Goal: Task Accomplishment & Management: Use online tool/utility

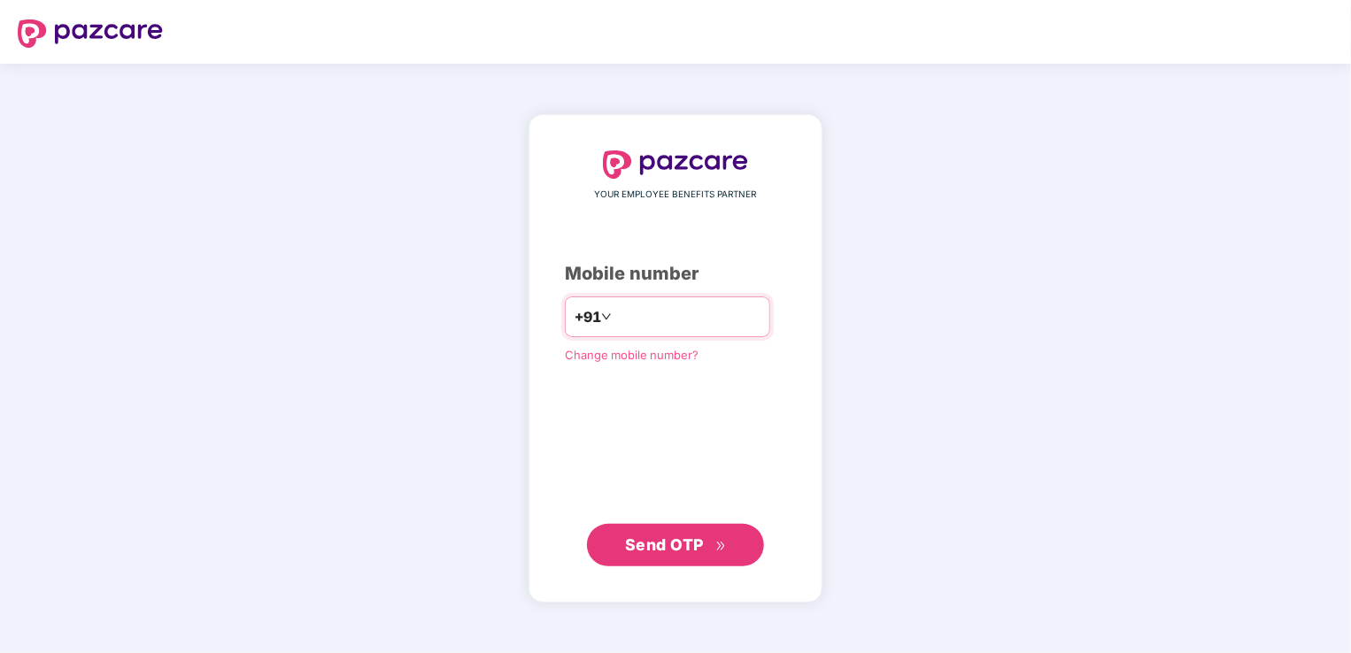
click at [619, 323] on input "number" at bounding box center [687, 317] width 145 height 28
type input "**********"
click at [674, 530] on button "Send OTP" at bounding box center [675, 544] width 177 height 42
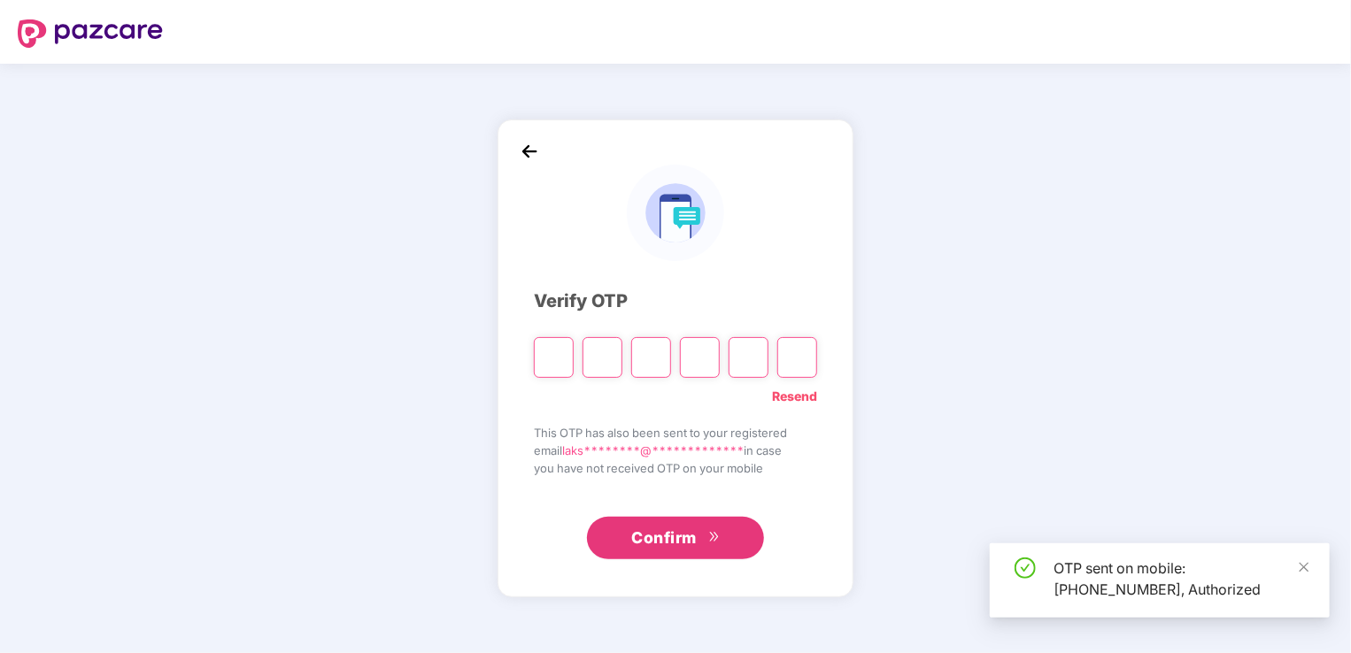
click at [548, 356] on input "Please enter verification code. Digit 1" at bounding box center [554, 357] width 40 height 41
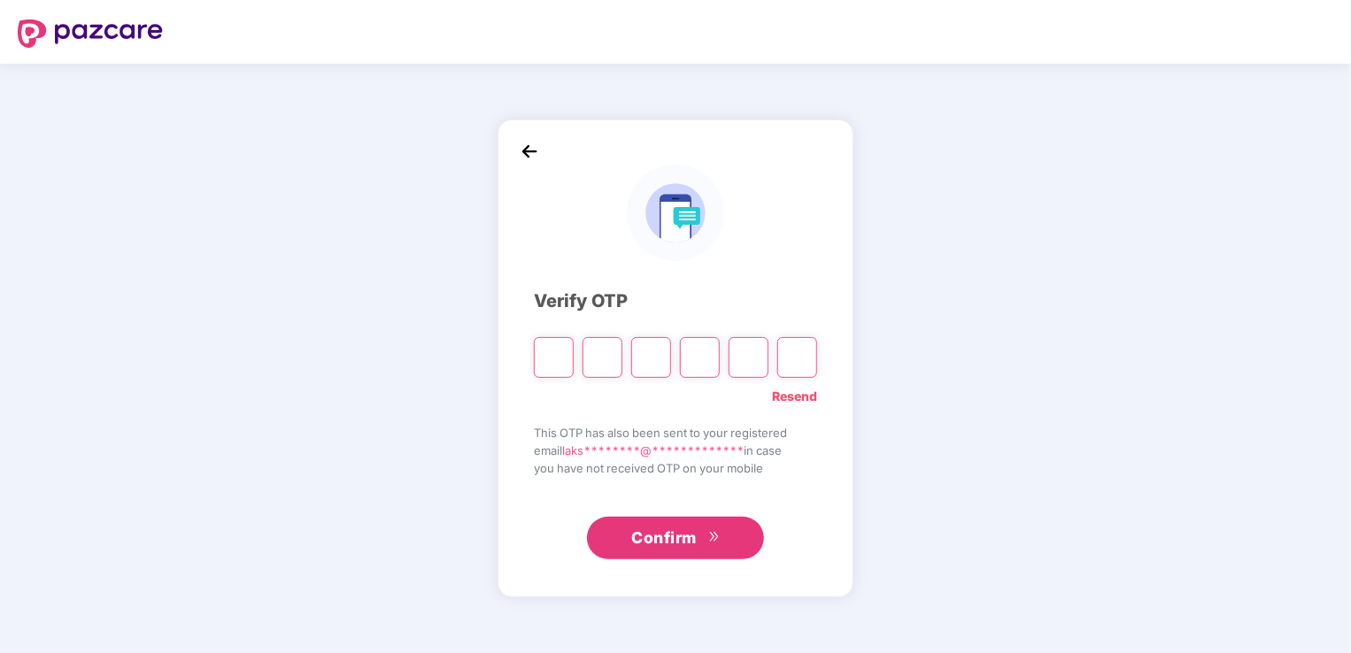
type input "*"
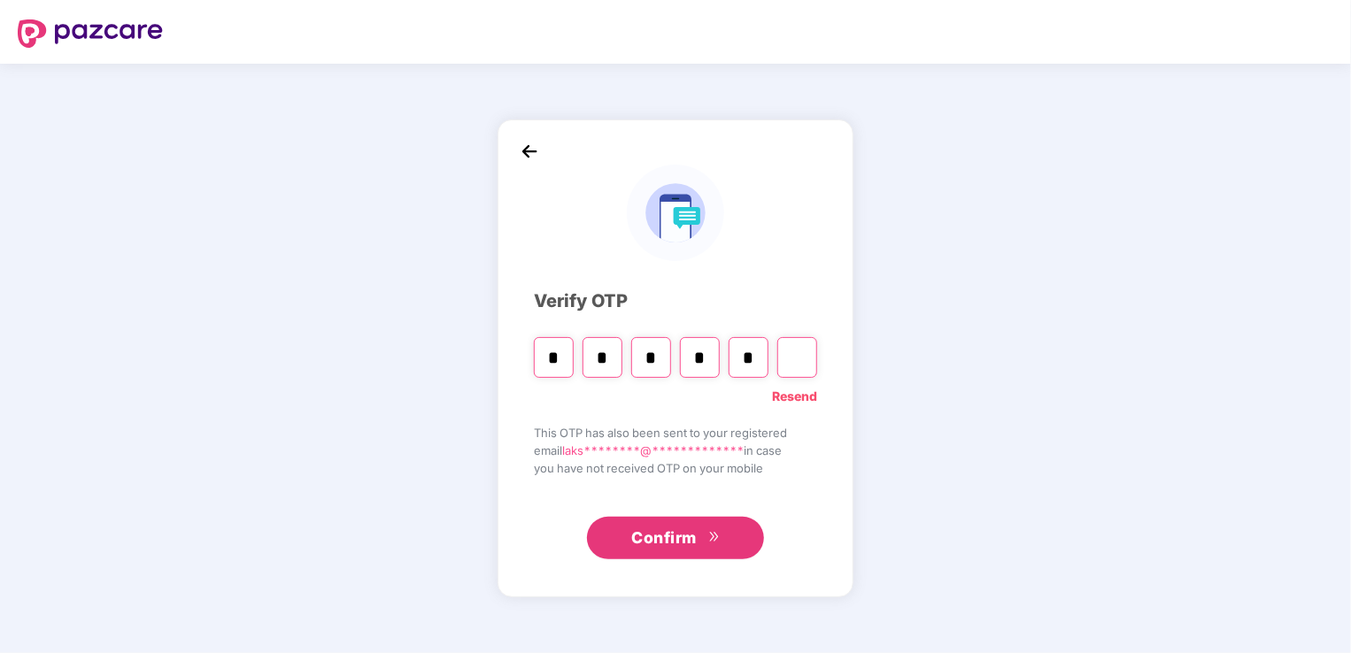
type input "*"
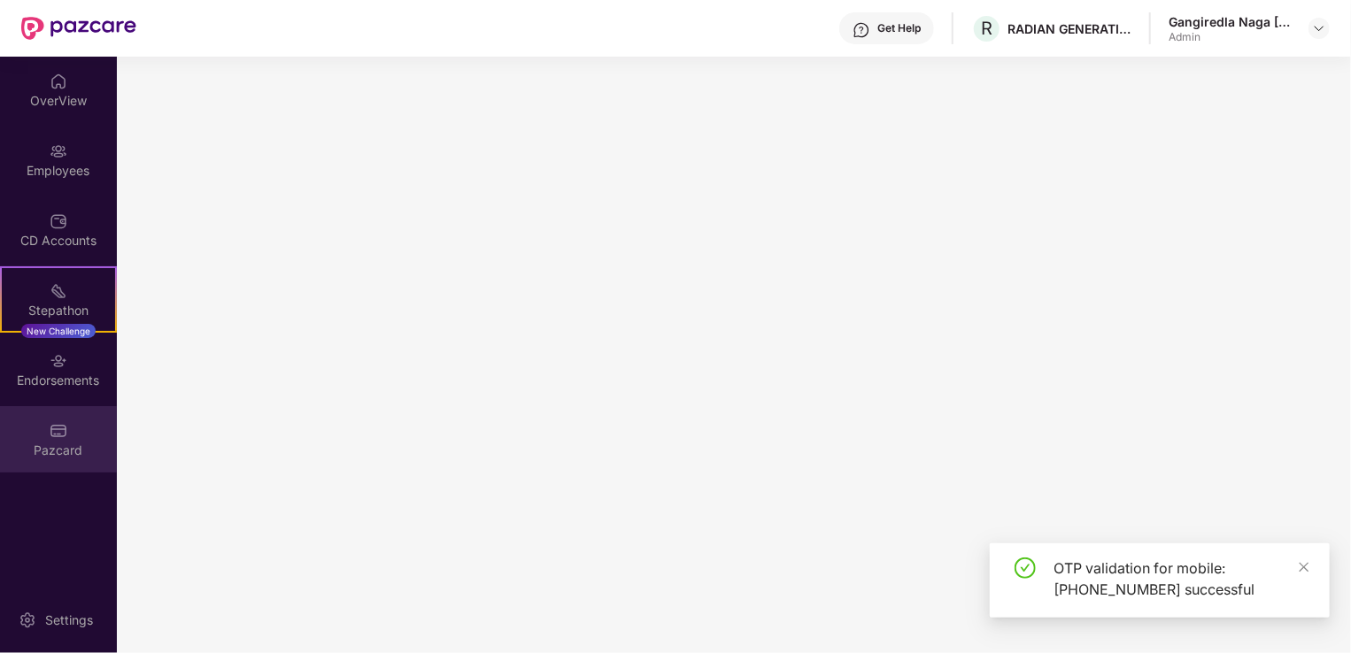
click at [89, 442] on div "Pazcard" at bounding box center [58, 451] width 117 height 18
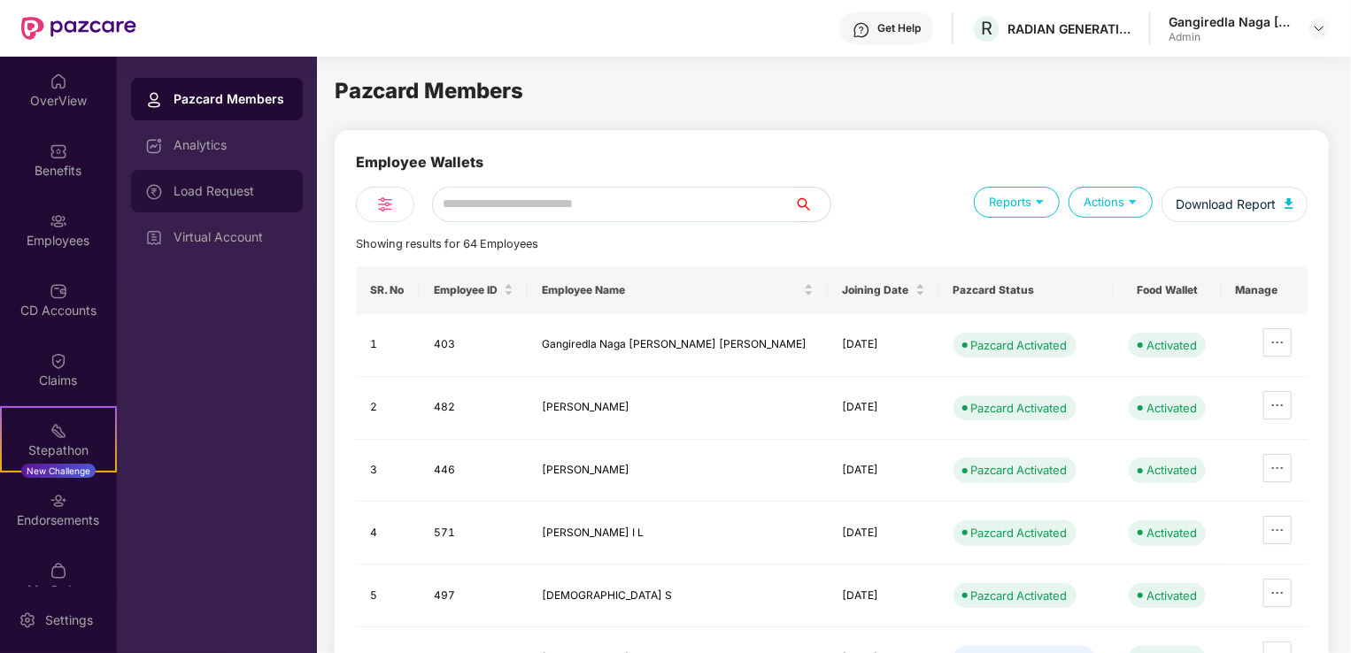
click at [249, 189] on div "Load Request" at bounding box center [230, 191] width 115 height 14
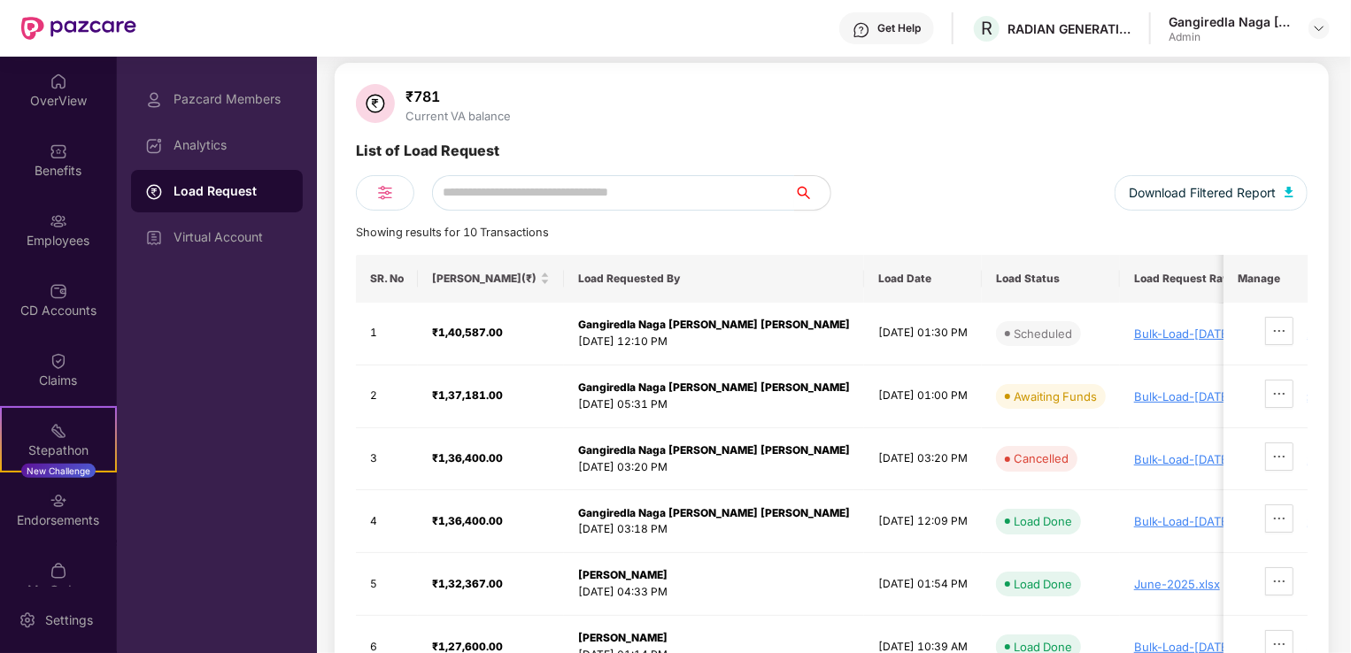
scroll to position [67, 0]
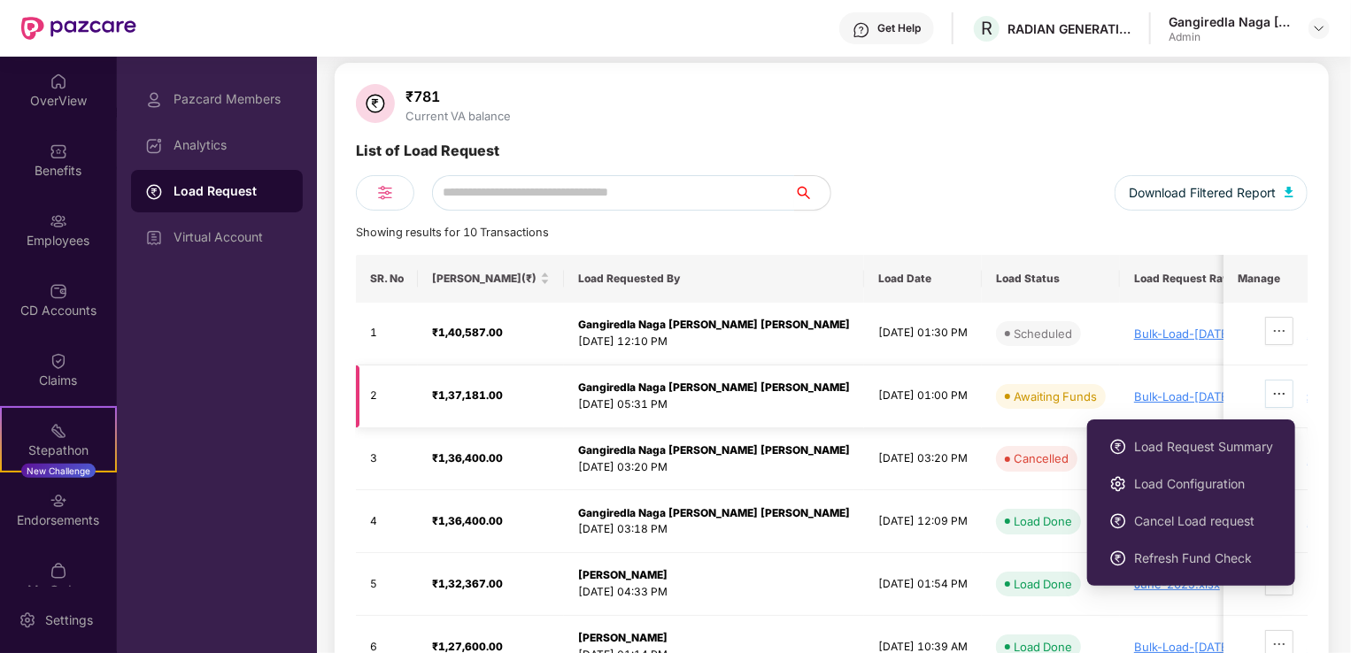
click at [1282, 400] on icon "ellipsis" at bounding box center [1279, 394] width 14 height 14
click at [1290, 390] on span "ellipsis" at bounding box center [1279, 394] width 27 height 14
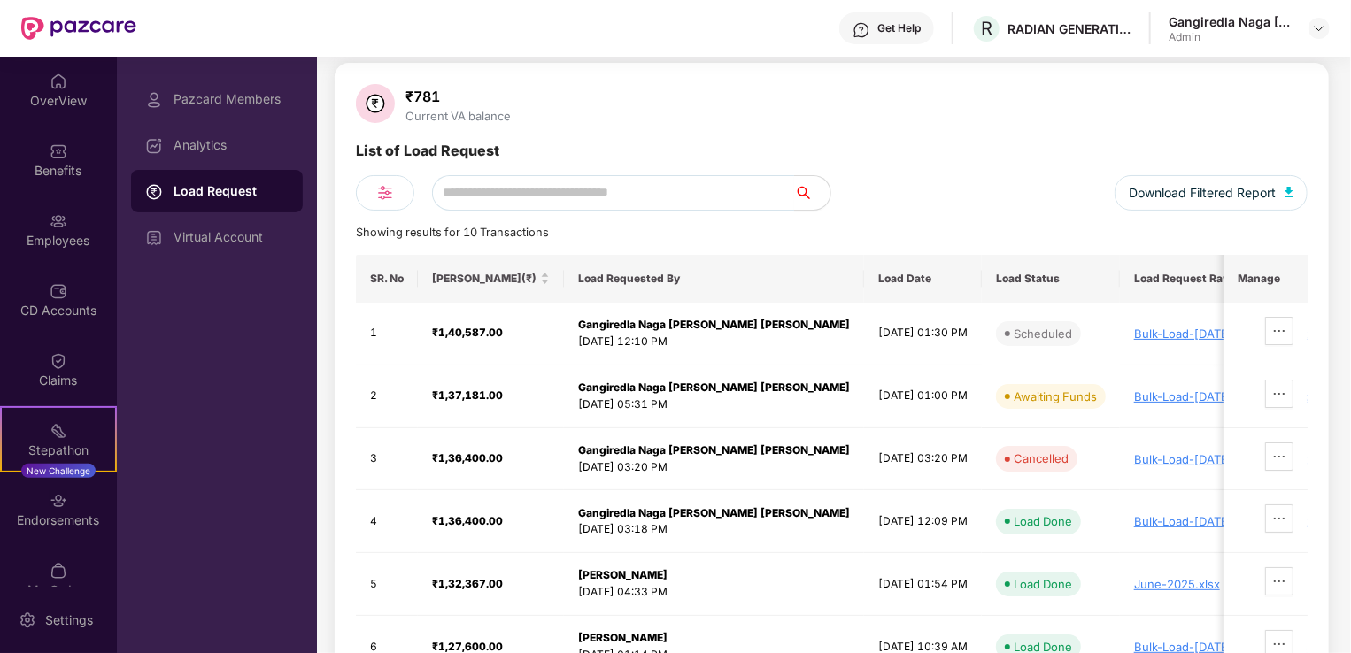
click at [615, 133] on div "₹781 Current VA balance List of Load Request Download Filtered Report Showing r…" at bounding box center [831, 413] width 951 height 658
click at [701, 540] on td "Gangiredla Naga [PERSON_NAME] [PERSON_NAME] [DATE] 03:18 PM" at bounding box center [714, 521] width 300 height 63
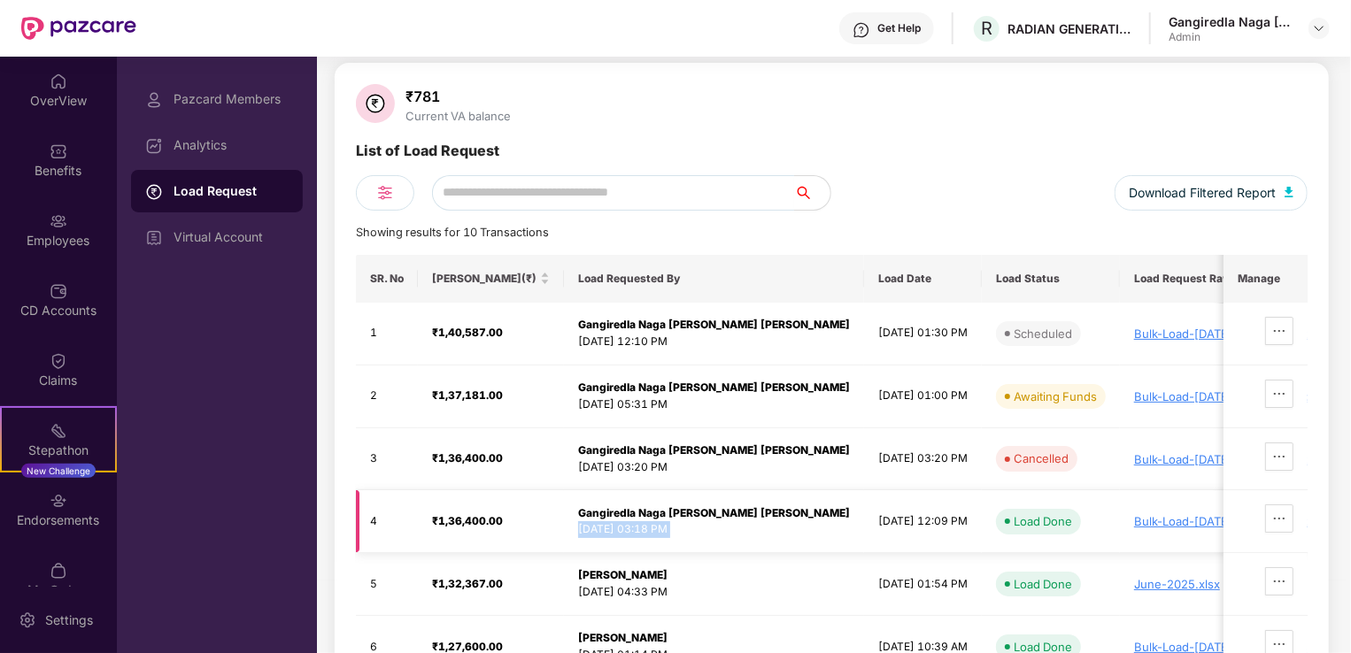
click at [701, 540] on td "Gangiredla Naga [PERSON_NAME] [PERSON_NAME] [DATE] 03:18 PM" at bounding box center [714, 521] width 300 height 63
drag, startPoint x: 701, startPoint y: 540, endPoint x: 718, endPoint y: 543, distance: 17.0
click at [718, 543] on td "Gangiredla Naga [PERSON_NAME] [PERSON_NAME] [DATE] 03:18 PM" at bounding box center [714, 521] width 300 height 63
click at [722, 540] on td "Gangiredla Naga [PERSON_NAME] [PERSON_NAME] [DATE] 03:18 PM" at bounding box center [714, 521] width 300 height 63
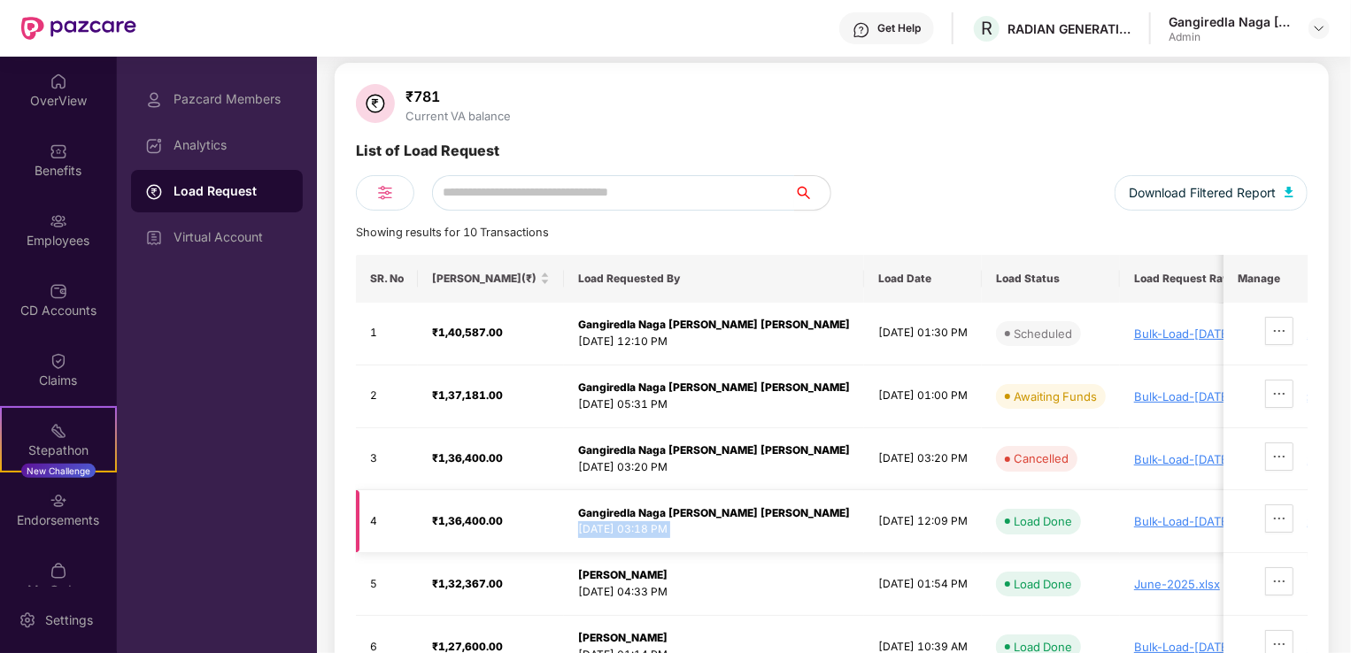
click at [722, 540] on td "Gangiredla Naga [PERSON_NAME] [PERSON_NAME] [DATE] 03:18 PM" at bounding box center [714, 521] width 300 height 63
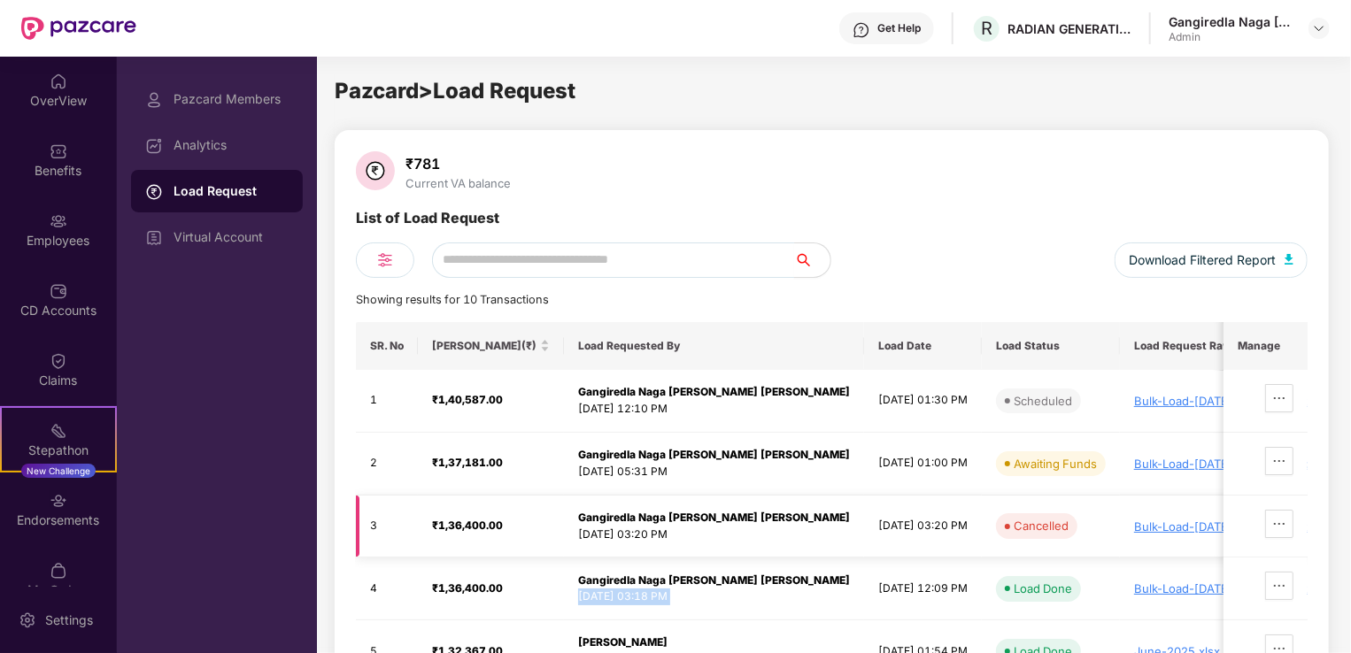
scroll to position [0, 0]
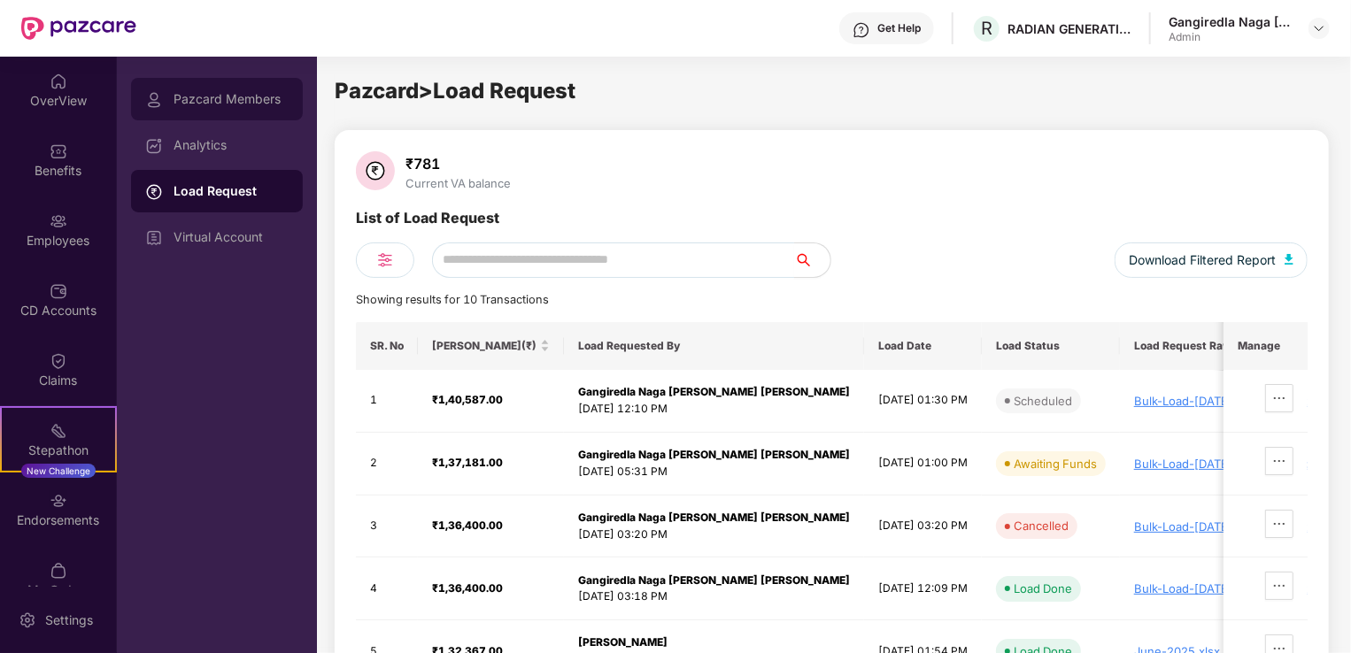
click at [243, 100] on div "Pazcard Members" at bounding box center [230, 99] width 115 height 14
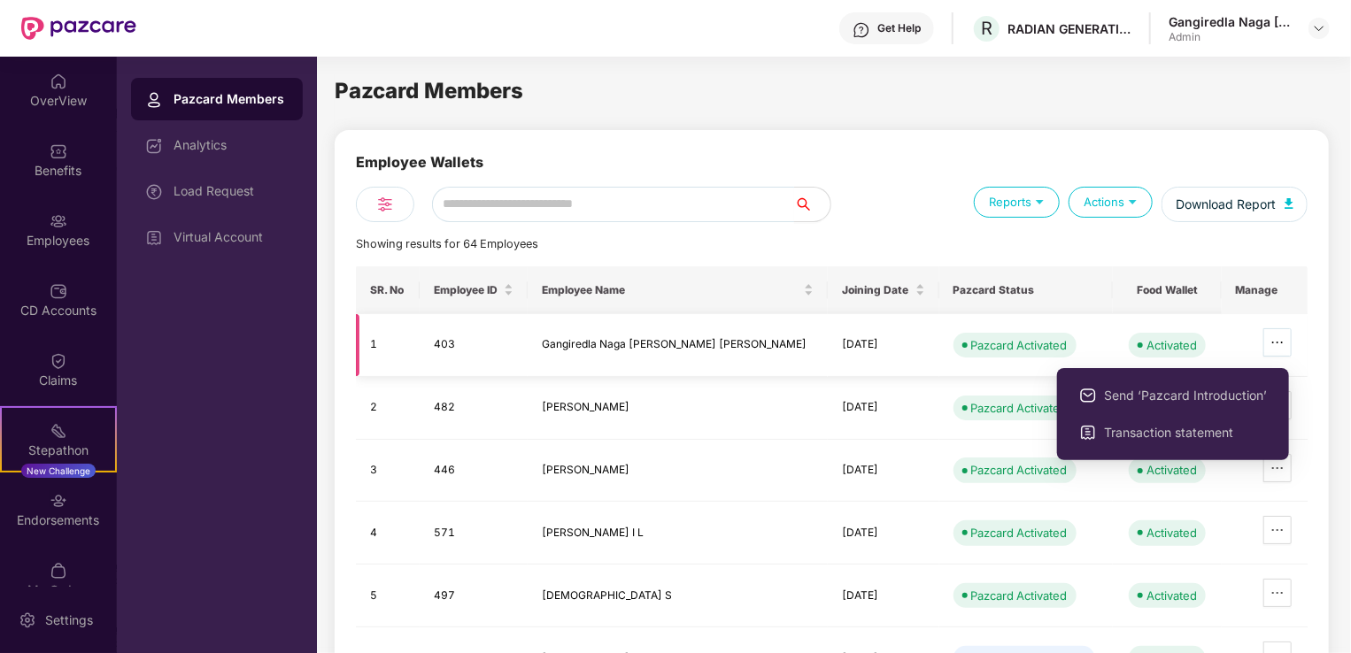
click at [1270, 337] on icon "ellipsis" at bounding box center [1277, 342] width 14 height 14
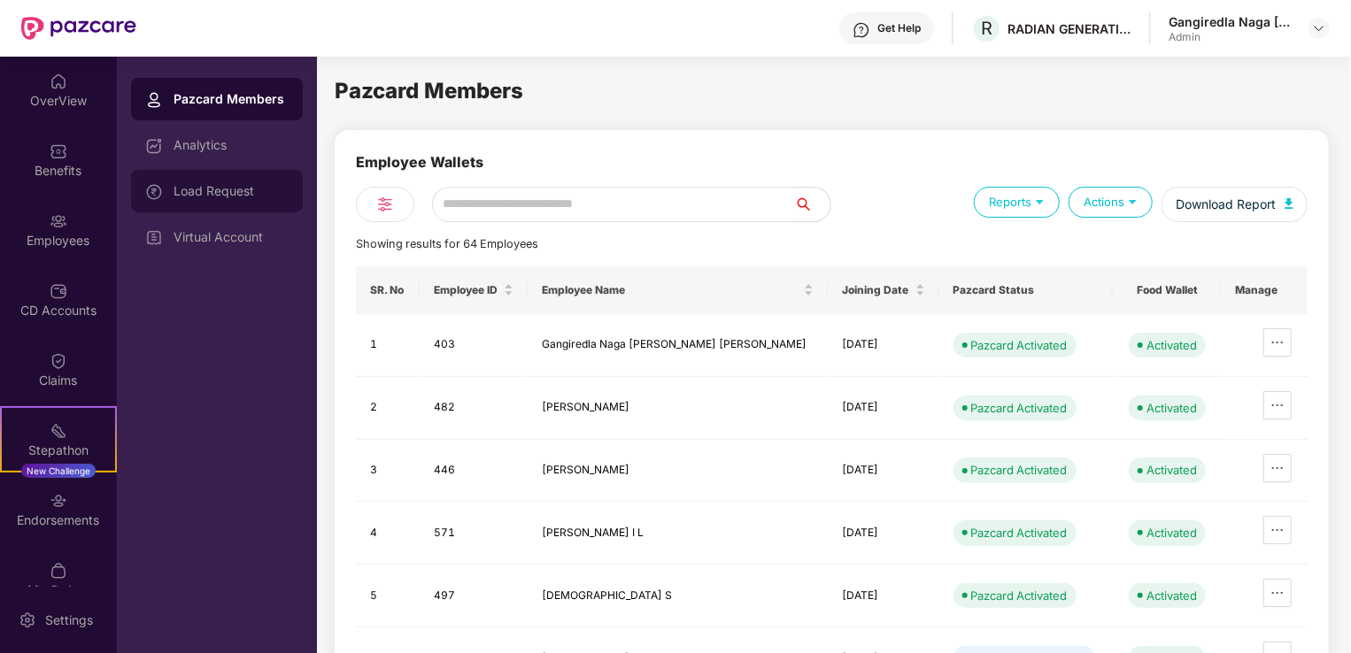
click at [143, 207] on div "Load Request" at bounding box center [217, 191] width 172 height 42
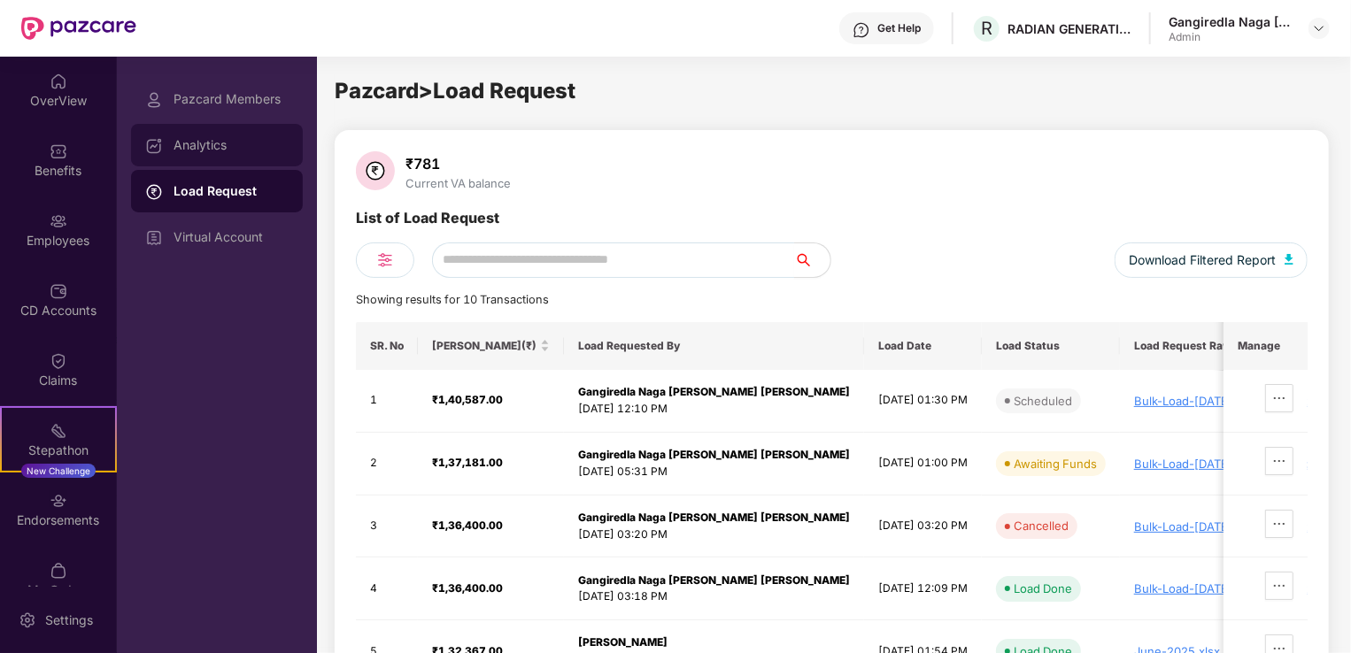
click at [199, 142] on div "Analytics" at bounding box center [230, 145] width 115 height 14
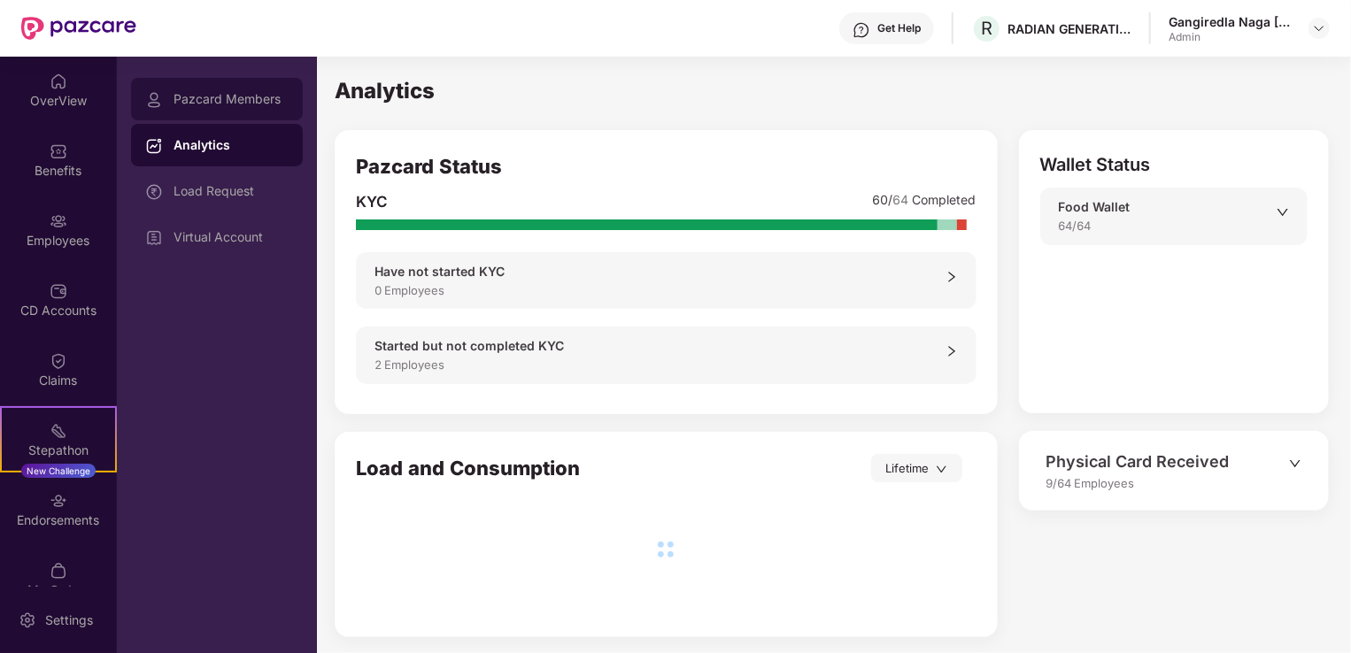
click at [209, 108] on div "Pazcard Members" at bounding box center [217, 99] width 172 height 42
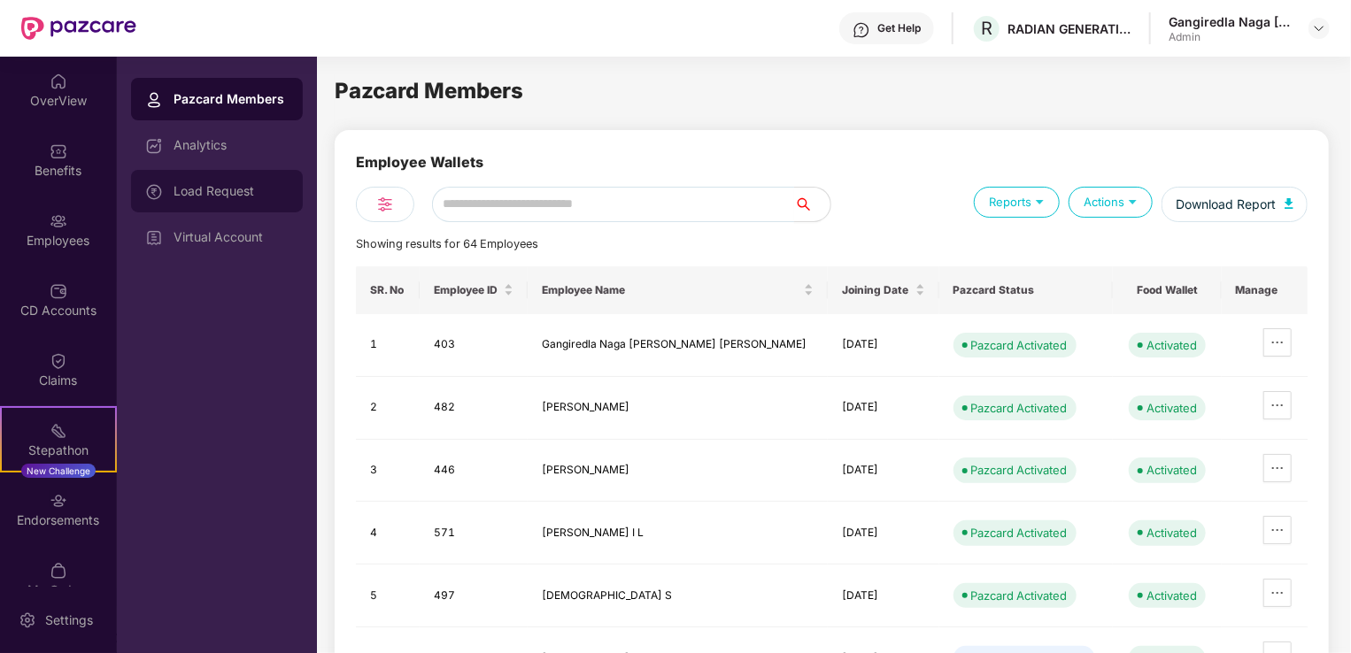
click at [170, 189] on div at bounding box center [159, 190] width 28 height 19
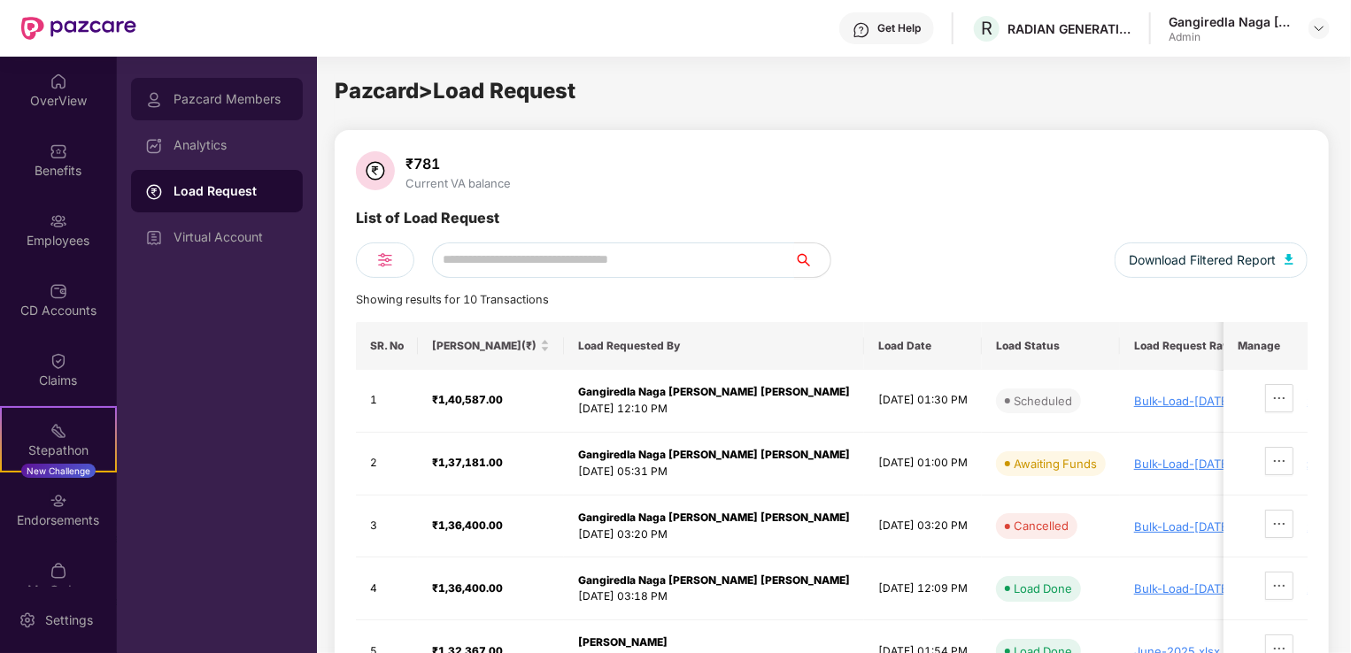
click at [250, 92] on div "Pazcard Members" at bounding box center [230, 99] width 115 height 14
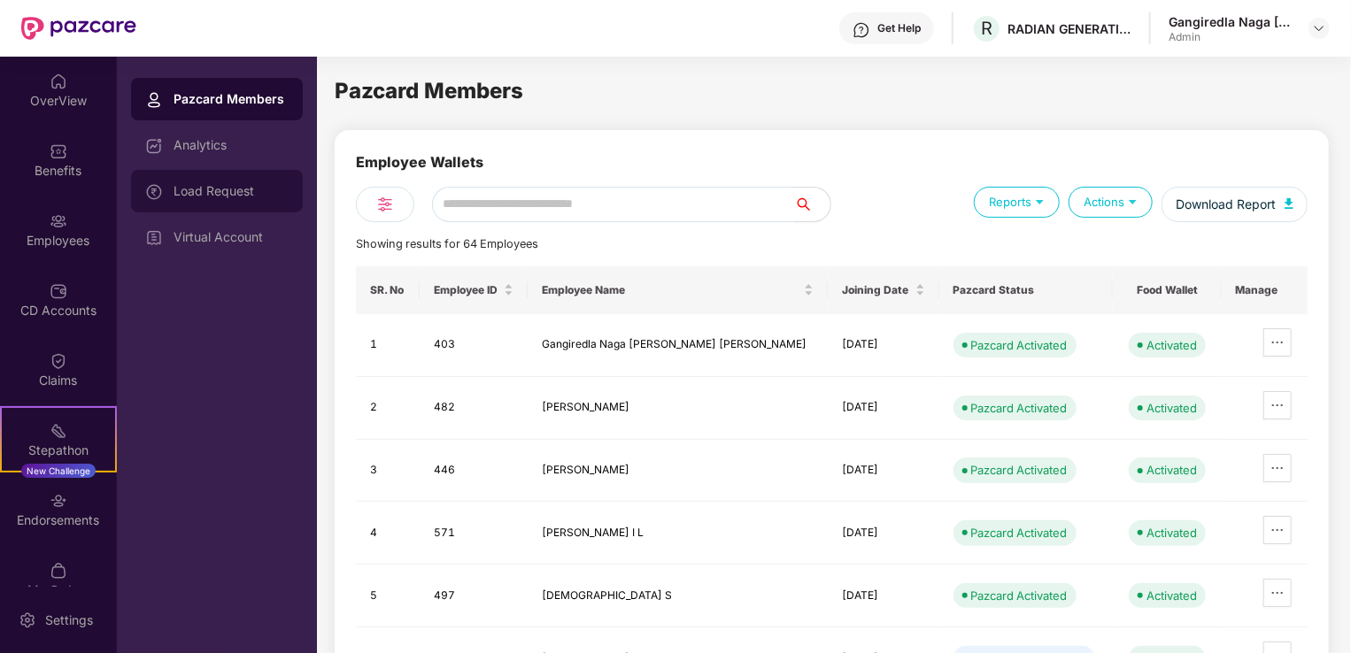
click at [254, 193] on div "Load Request" at bounding box center [230, 191] width 115 height 14
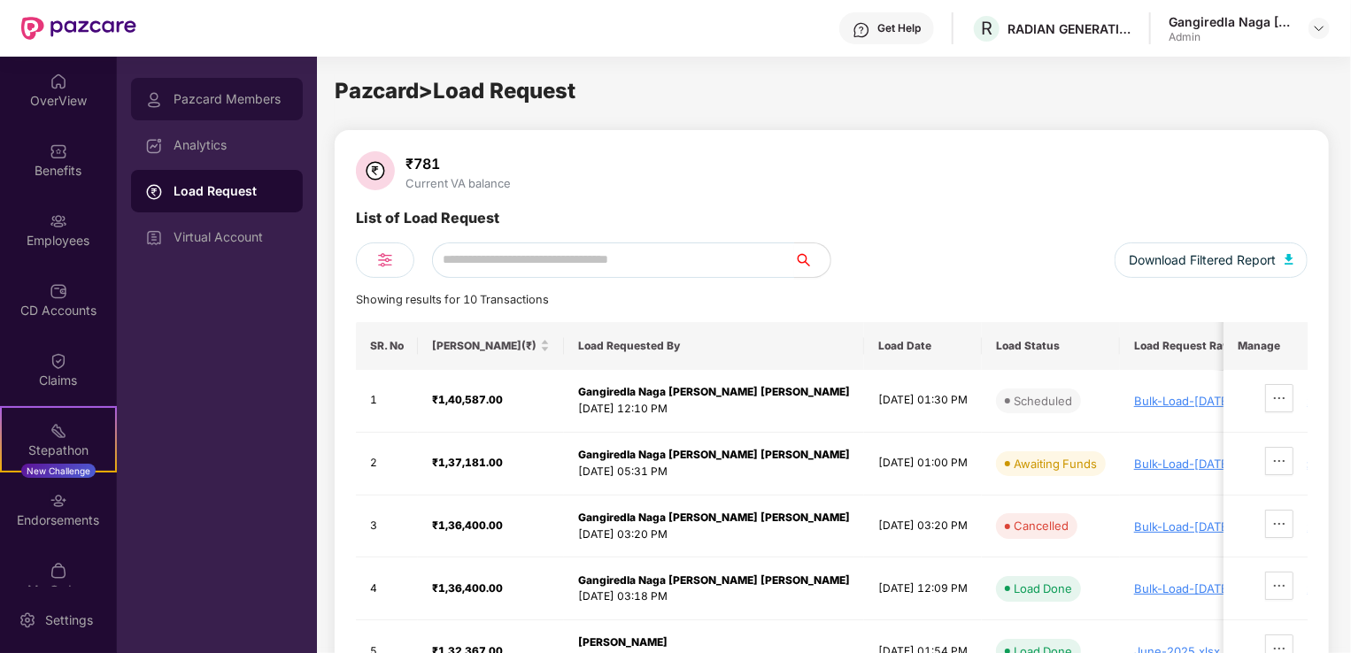
click at [242, 117] on div "Pazcard Members" at bounding box center [217, 99] width 172 height 42
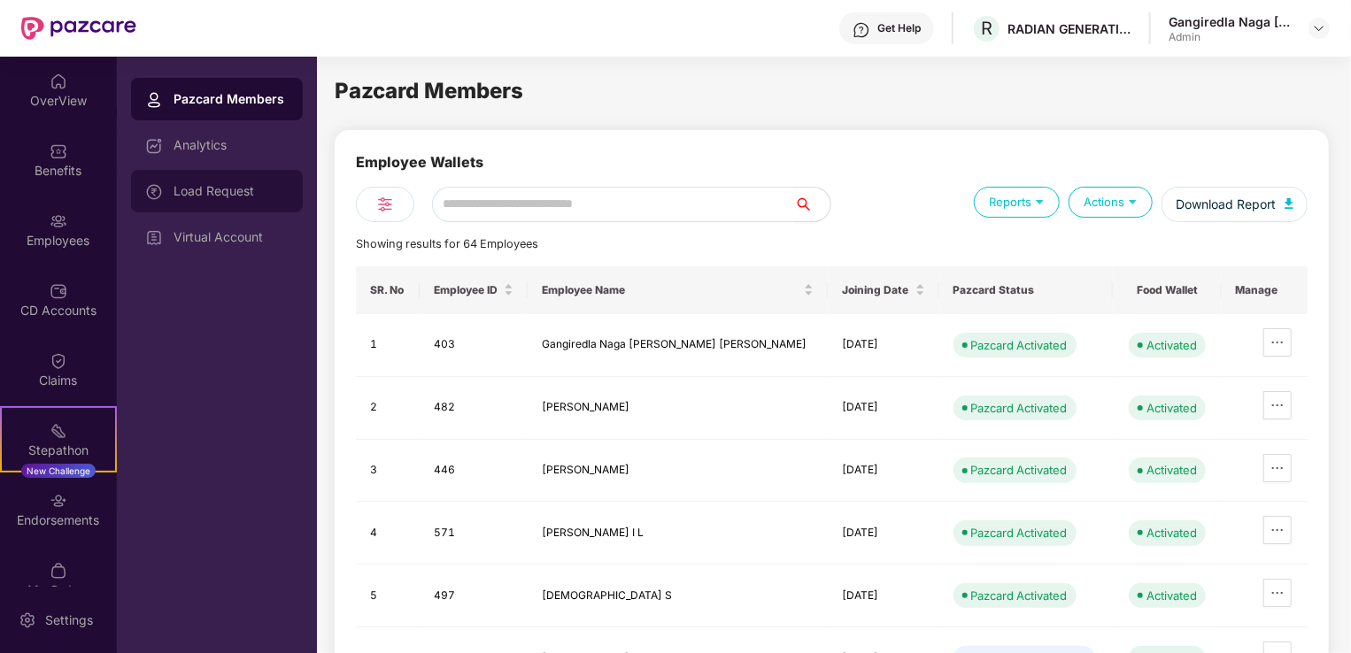
click at [190, 196] on div "Load Request" at bounding box center [230, 191] width 115 height 14
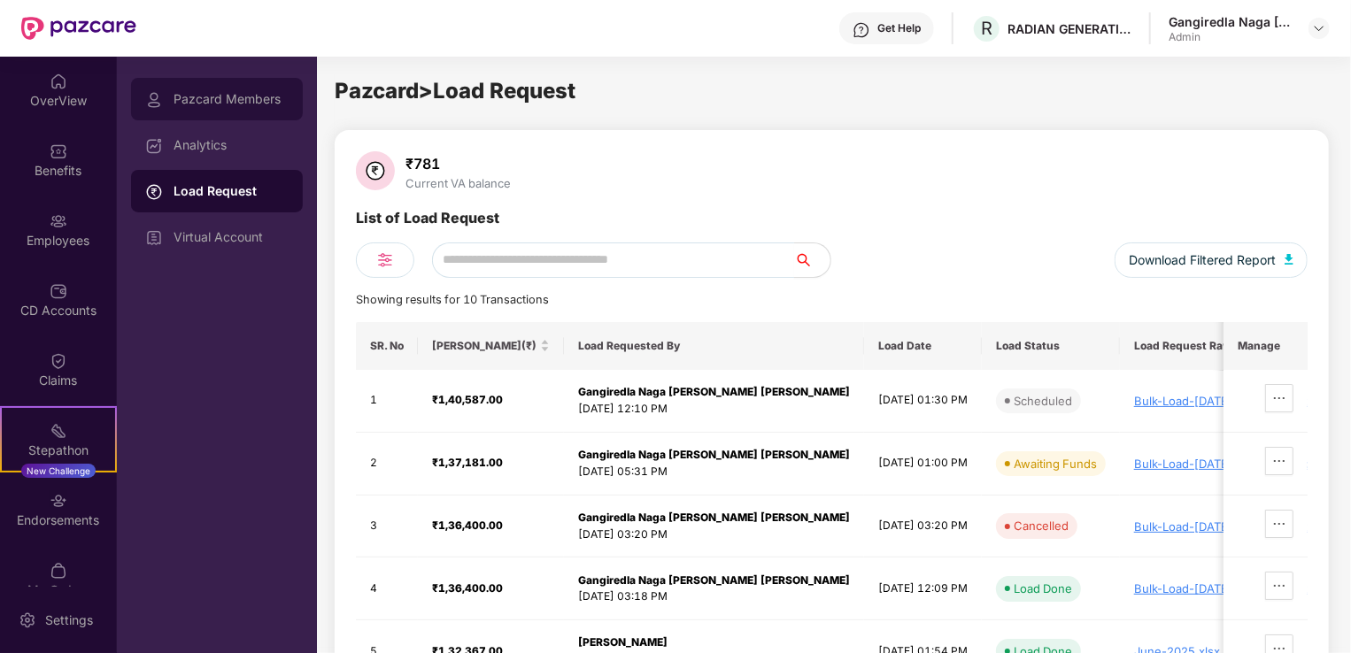
click at [185, 102] on div "Pazcard Members" at bounding box center [230, 99] width 115 height 14
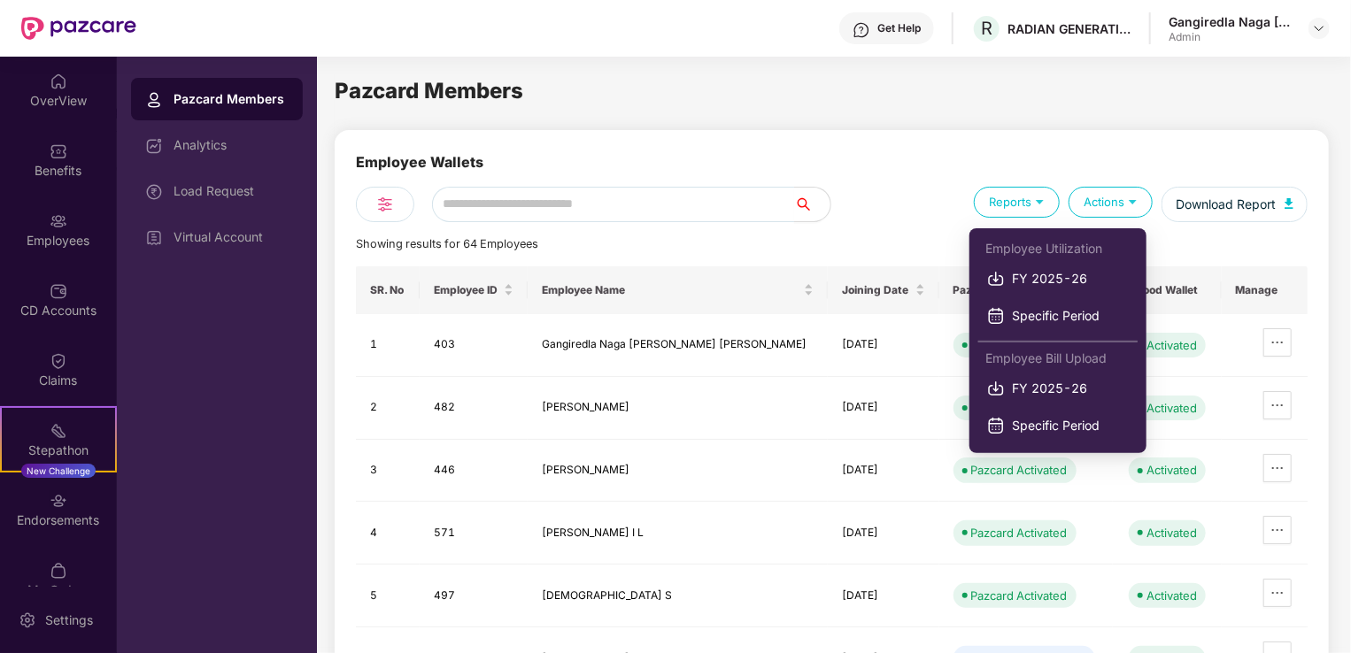
click at [1028, 207] on div "Reports" at bounding box center [1017, 202] width 86 height 31
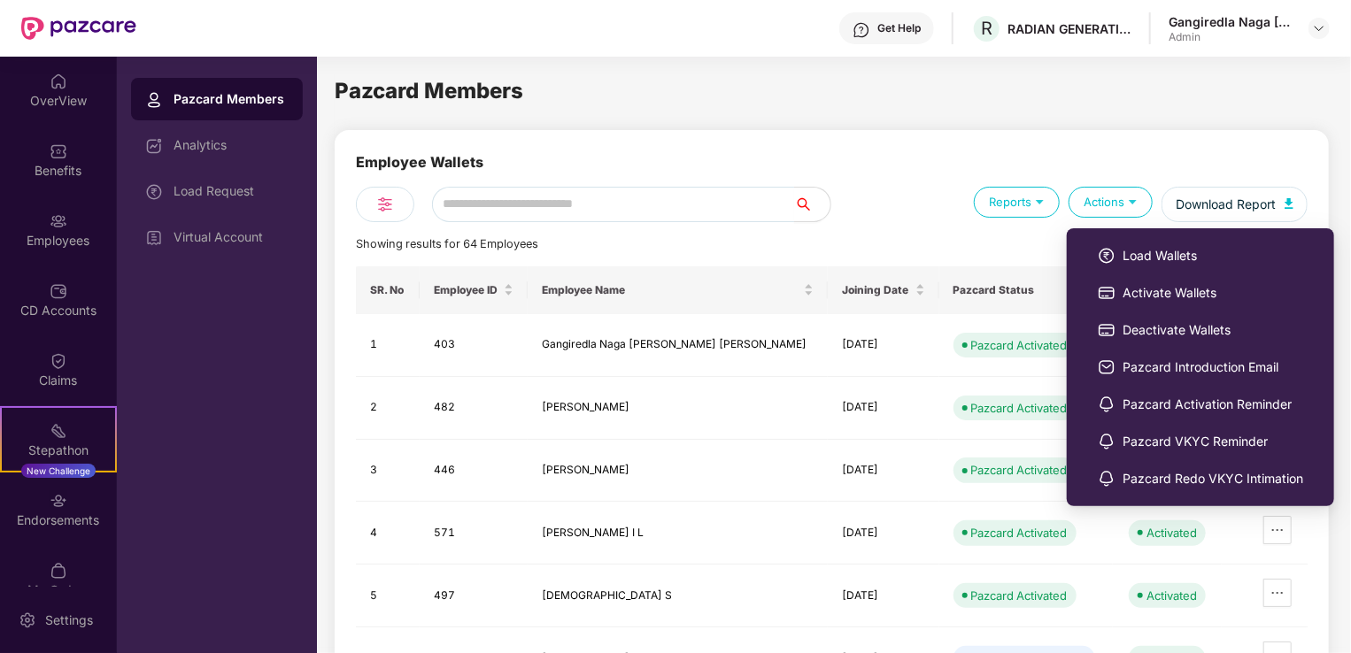
click at [1108, 204] on div "Actions" at bounding box center [1110, 202] width 84 height 31
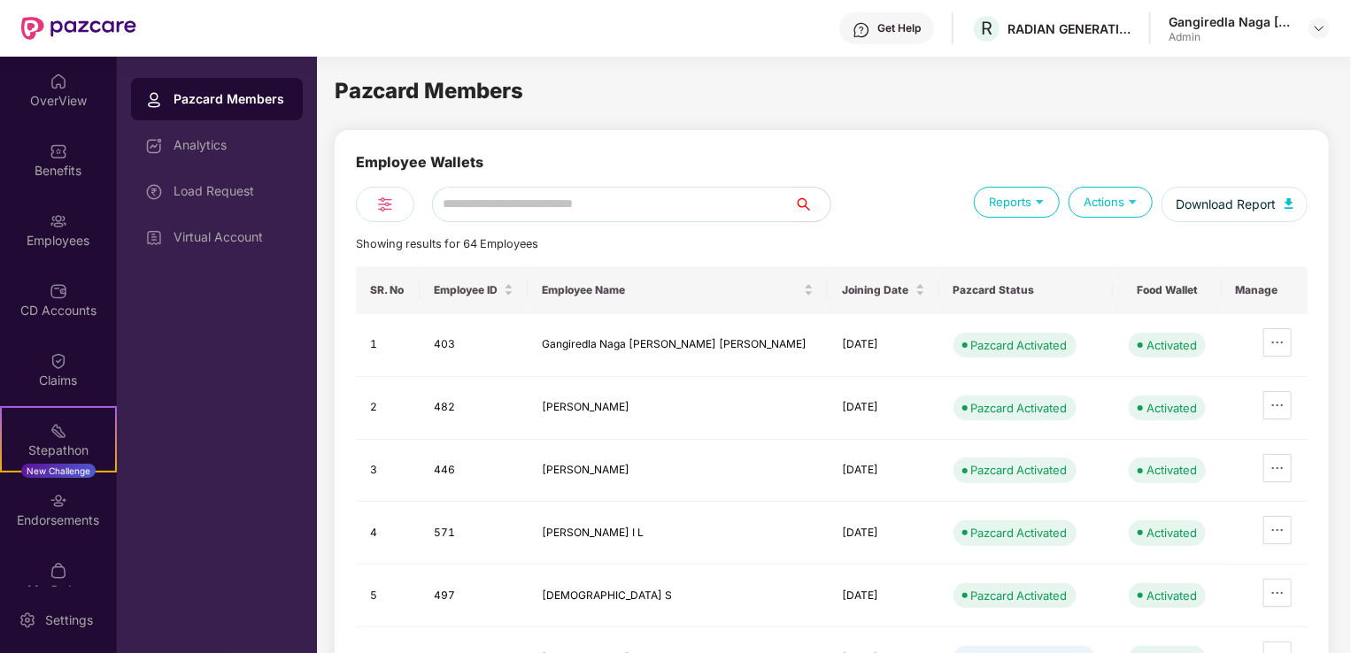
click at [1108, 204] on div "Actions" at bounding box center [1110, 202] width 84 height 31
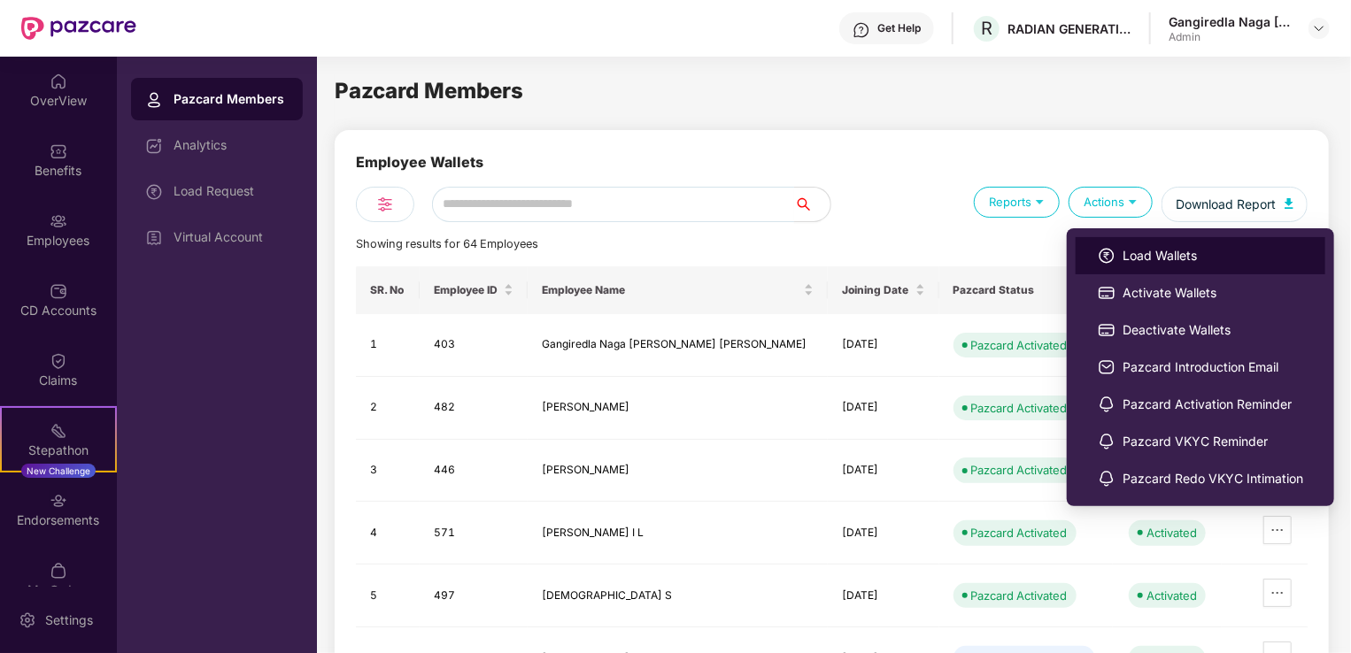
click at [1129, 250] on span "Load Wallets" at bounding box center [1212, 255] width 181 height 19
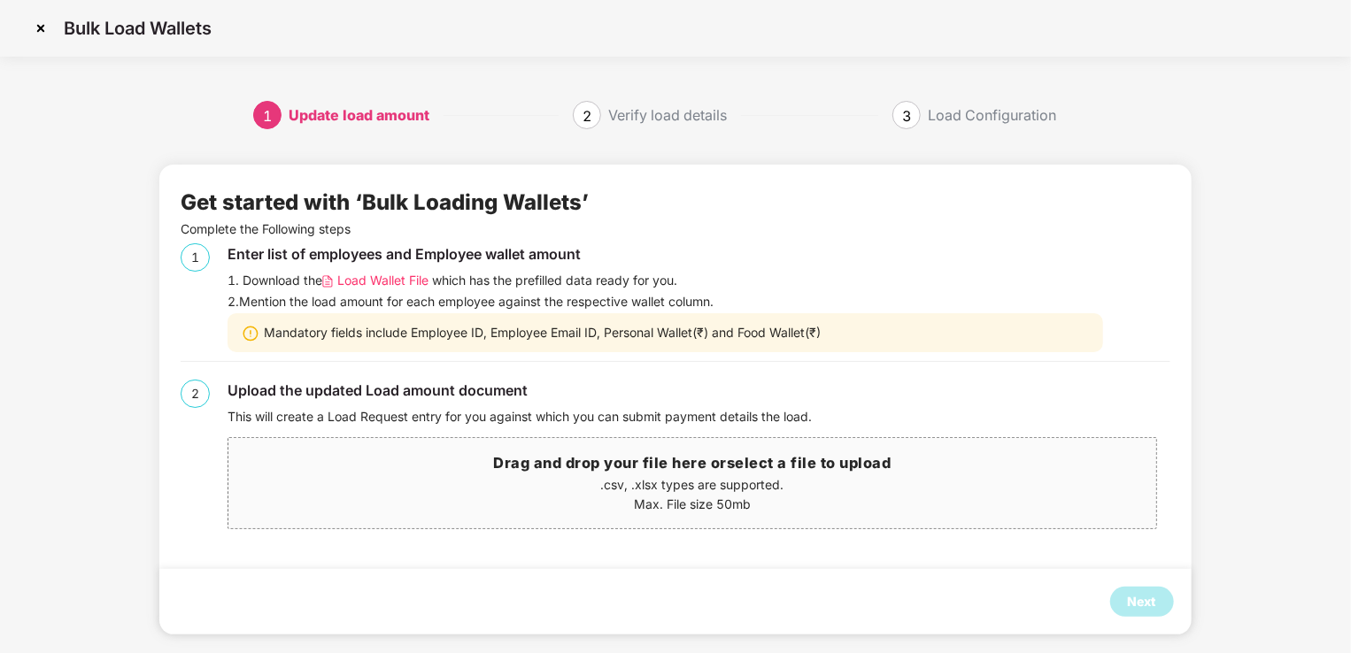
click at [35, 33] on img at bounding box center [41, 28] width 28 height 28
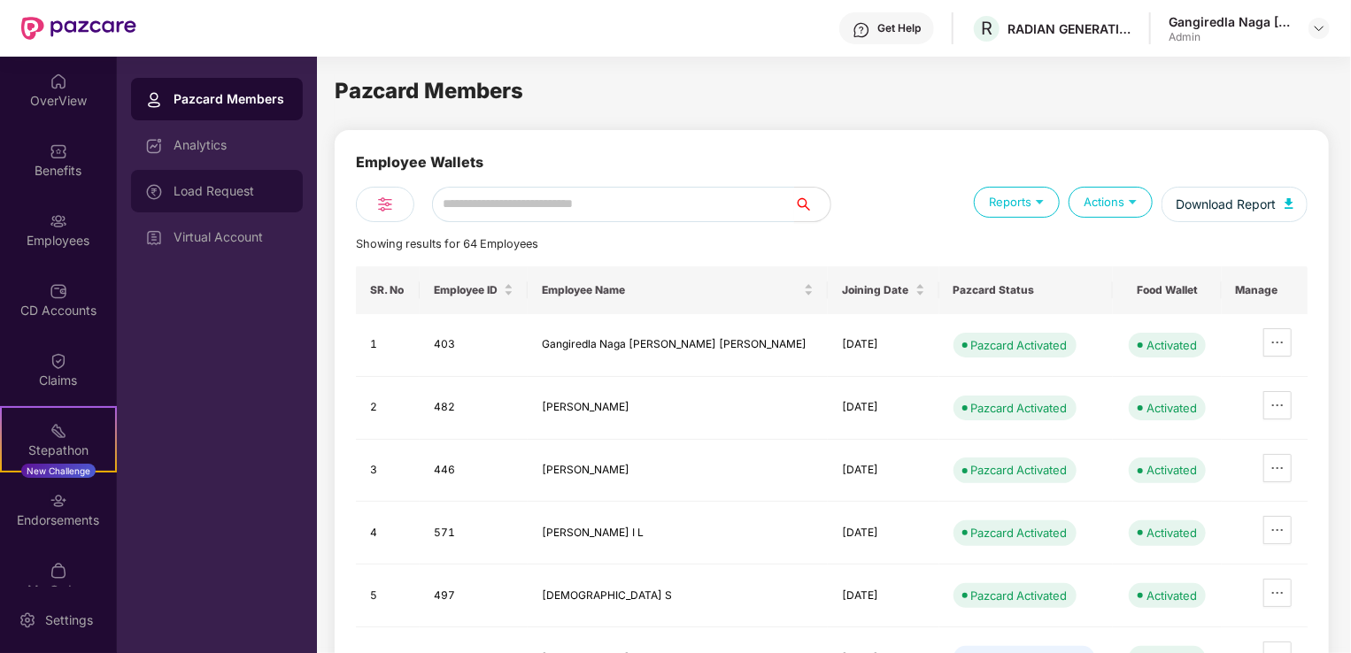
click at [230, 186] on div "Load Request" at bounding box center [230, 191] width 115 height 14
